Goal: Find specific page/section: Find specific page/section

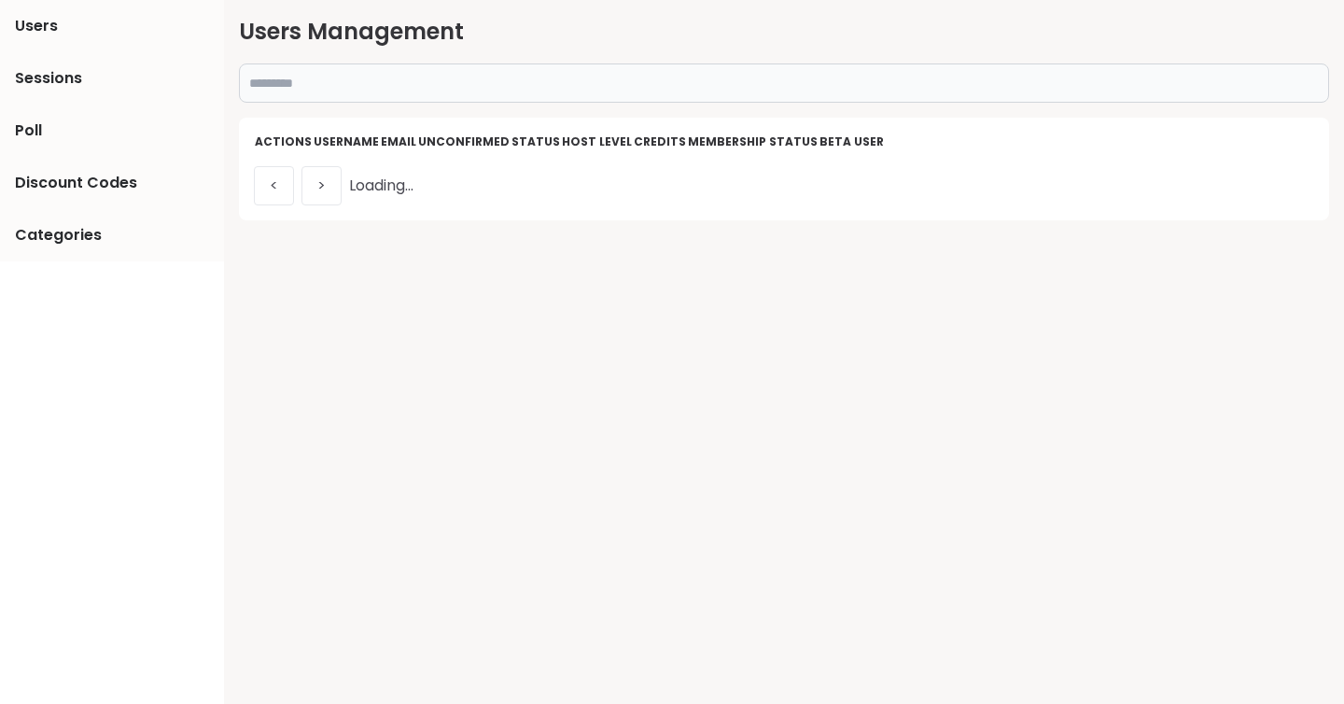
click at [339, 82] on input "text" at bounding box center [784, 82] width 1090 height 39
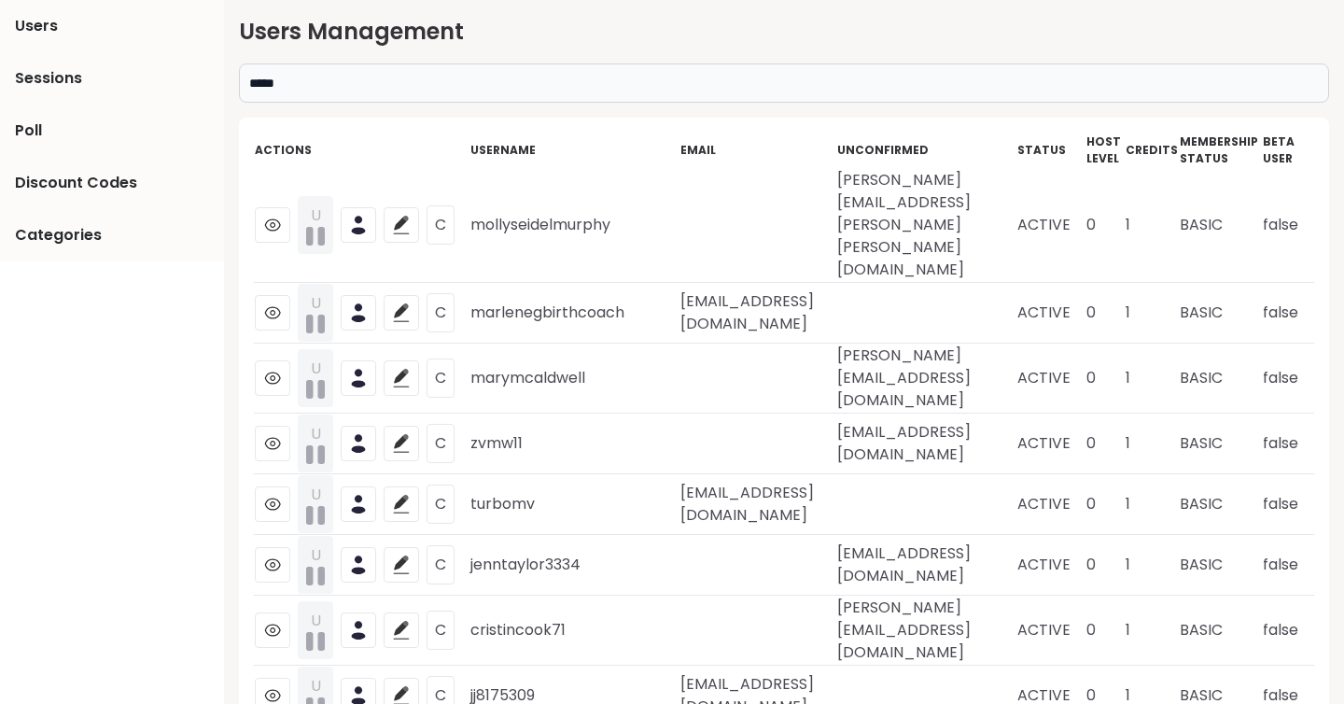
type input "*****"
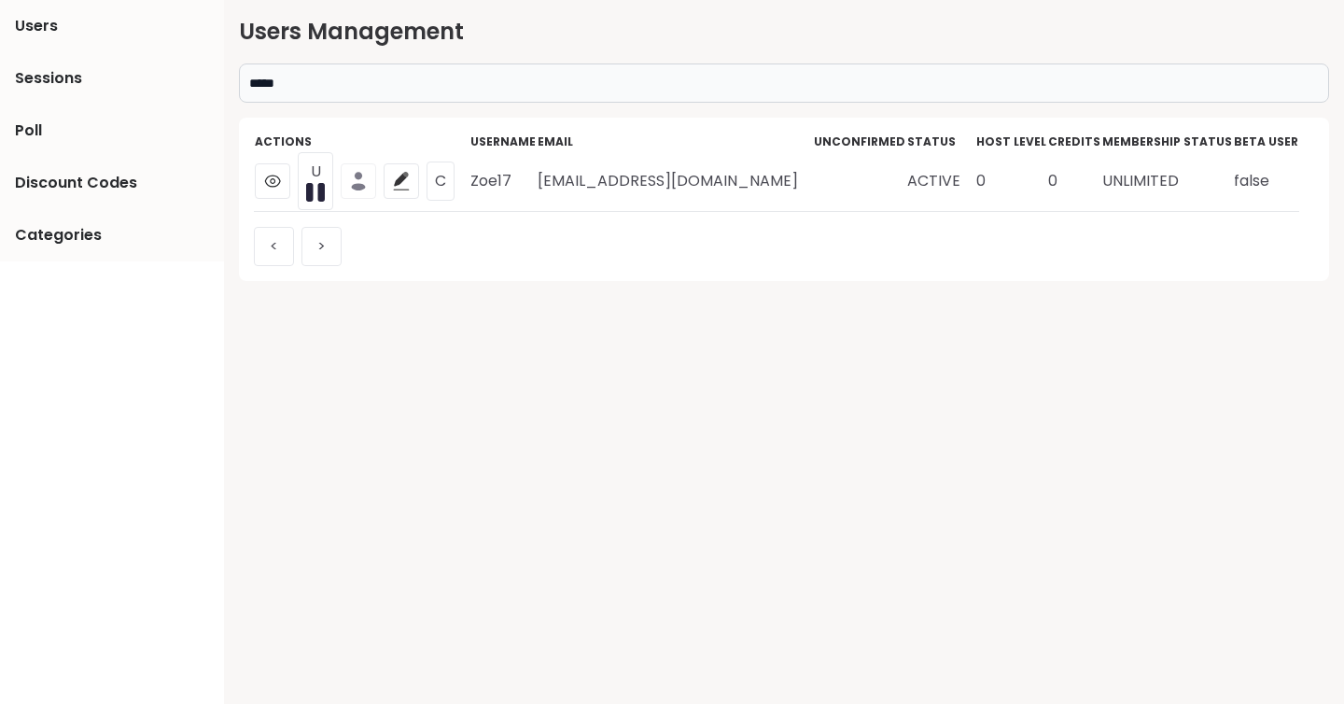
click at [364, 187] on icon at bounding box center [359, 187] width 14 height 7
